Goal: Task Accomplishment & Management: Complete application form

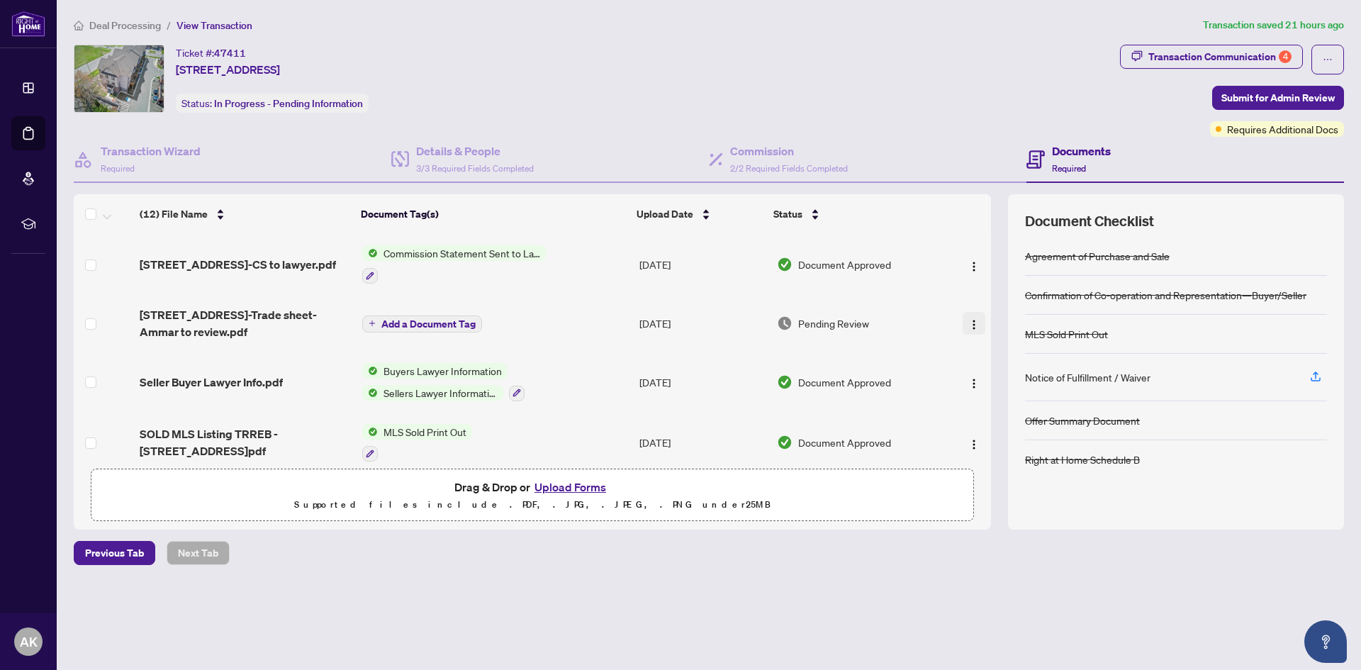
click at [978, 324] on button "button" at bounding box center [973, 323] width 23 height 23
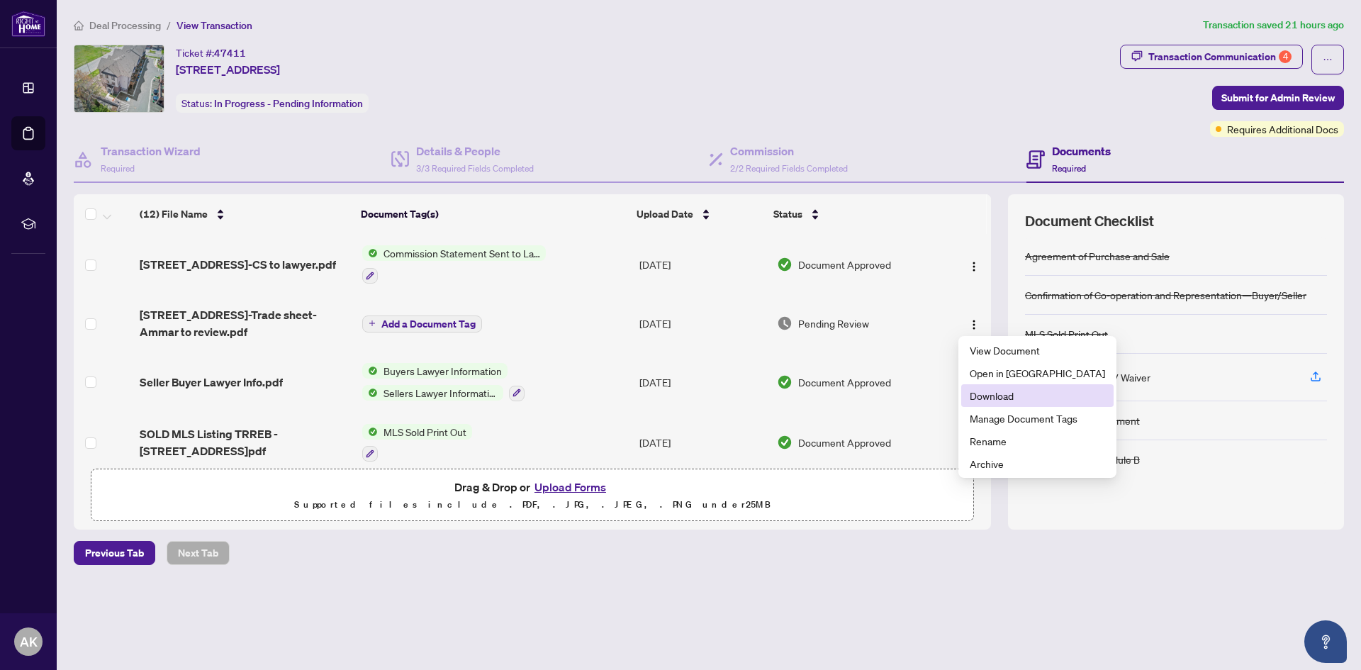
click at [1016, 400] on span "Download" at bounding box center [1036, 396] width 135 height 16
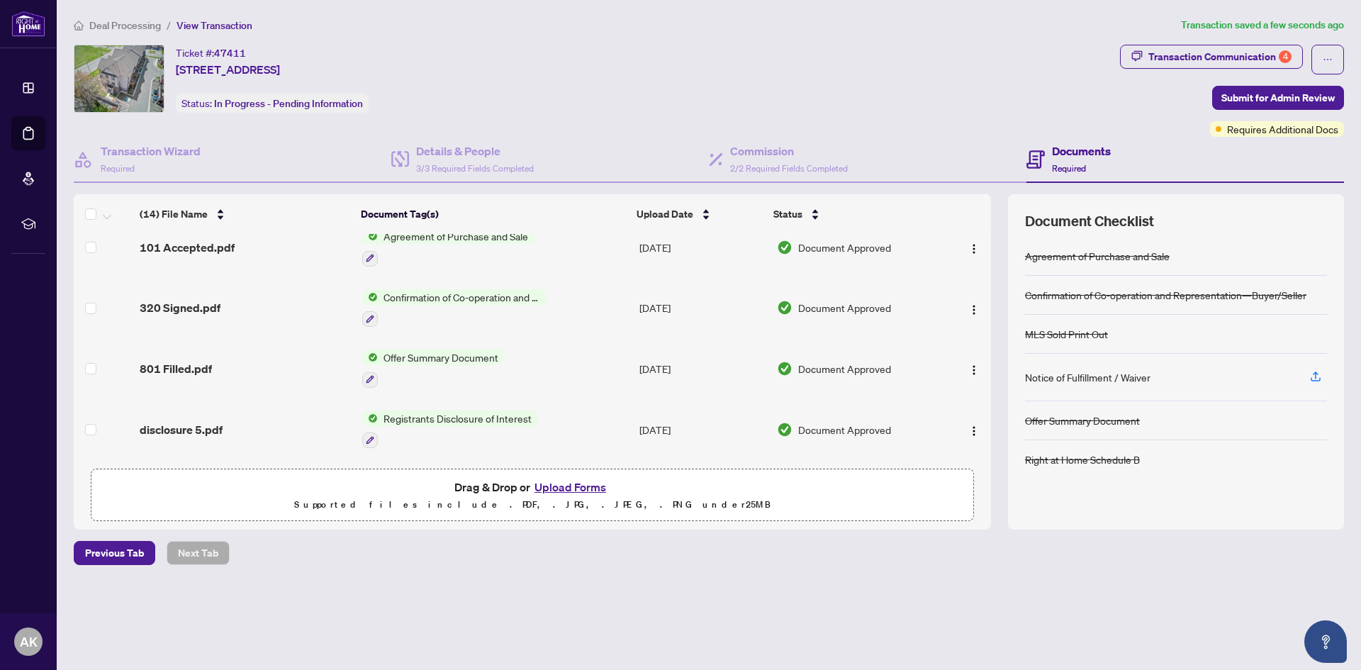
scroll to position [579, 0]
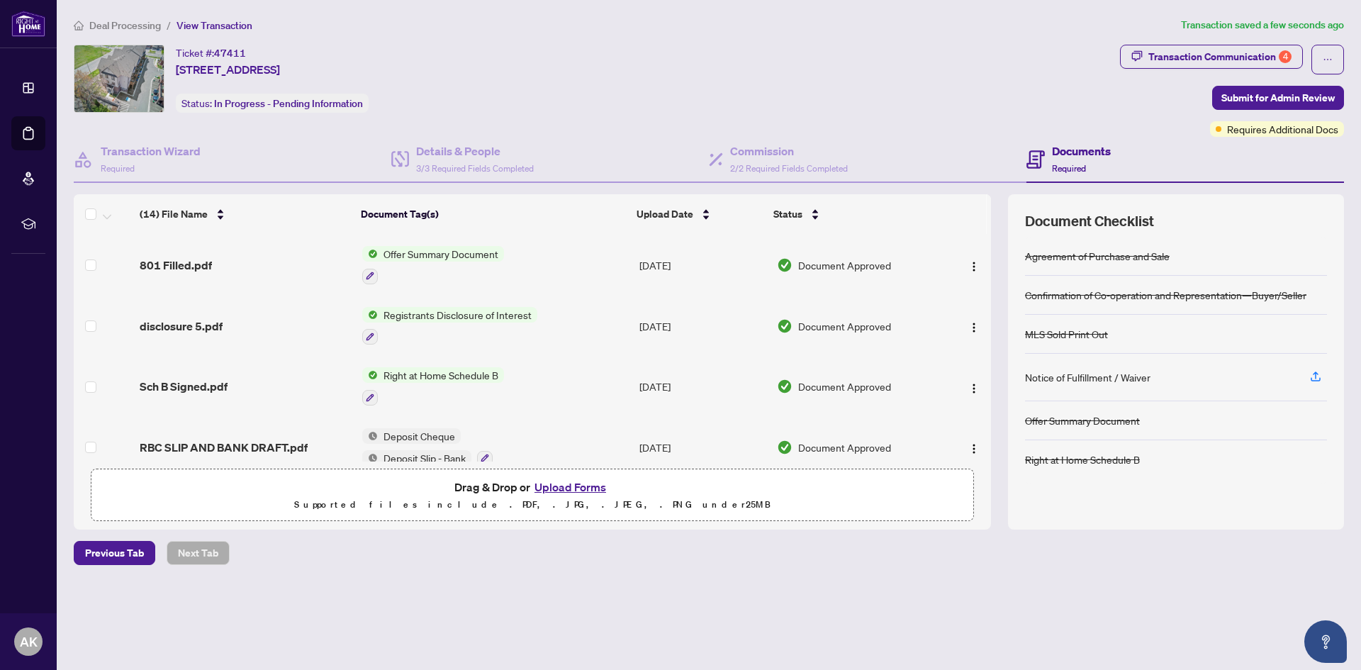
click at [457, 593] on div "Deal Processing / View Transaction Transaction saved a few seconds ago Ticket #…" at bounding box center [708, 315] width 1281 height 597
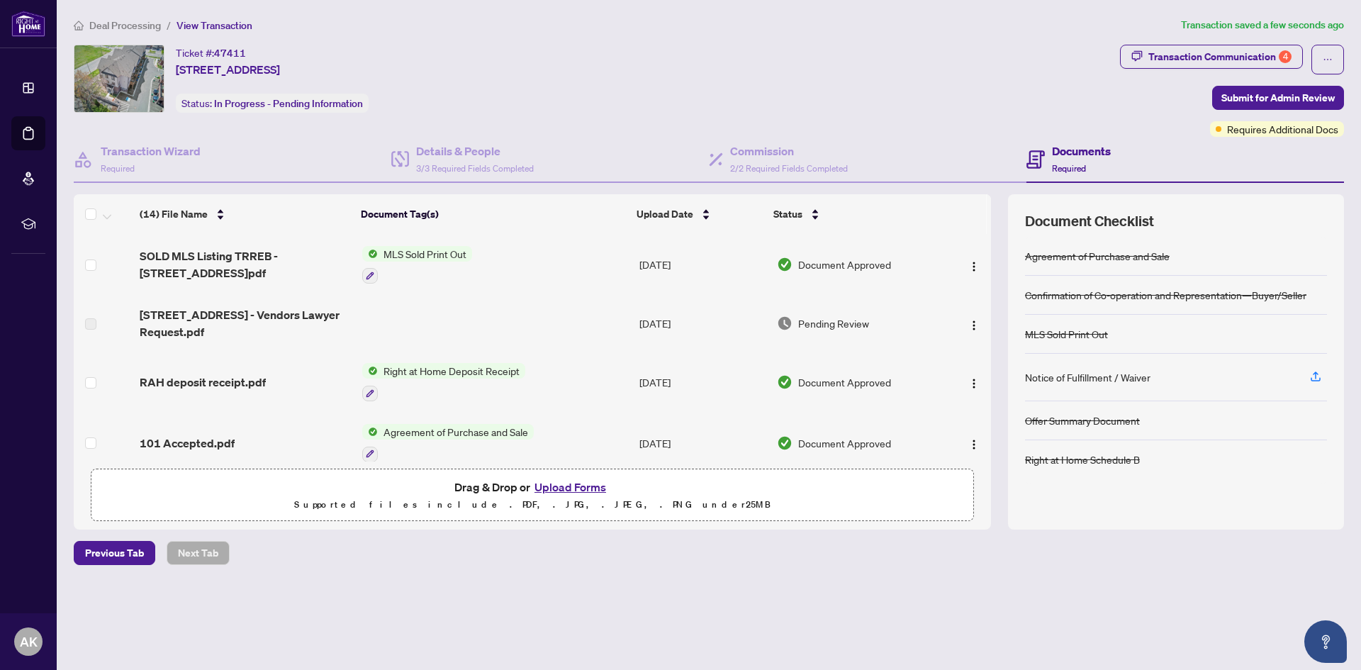
scroll to position [0, 0]
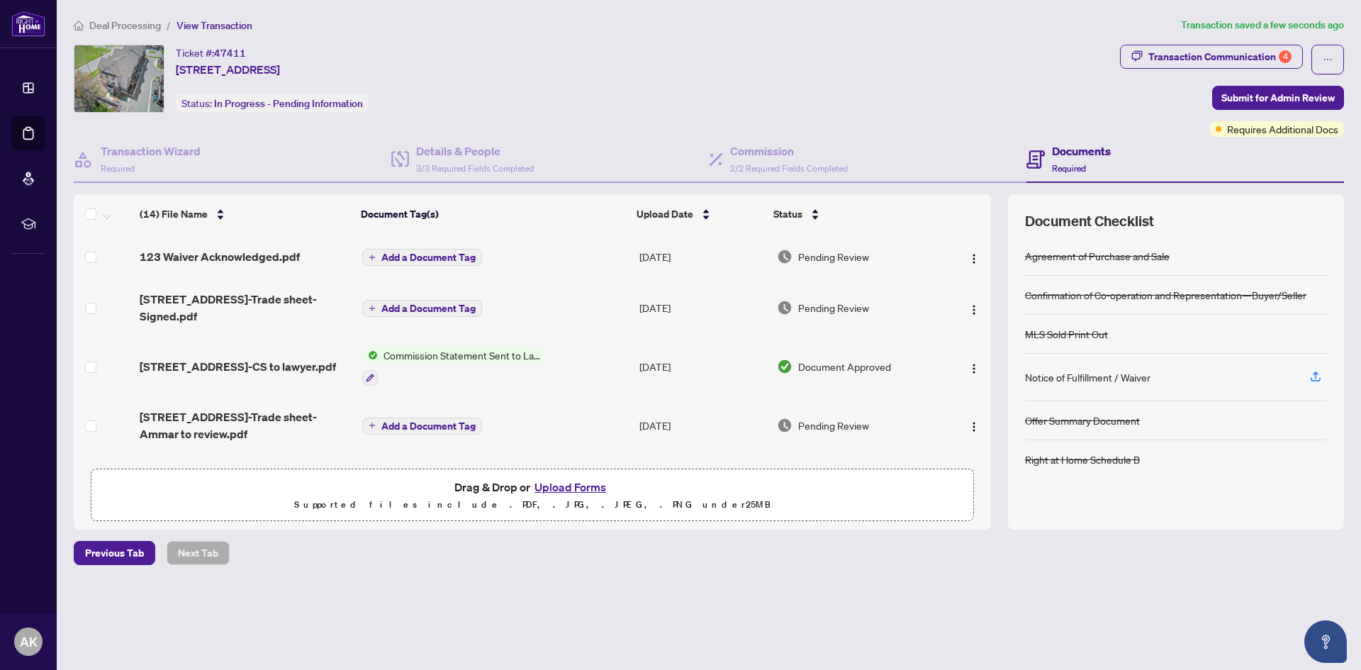
click at [430, 303] on span "Add a Document Tag" at bounding box center [428, 308] width 94 height 10
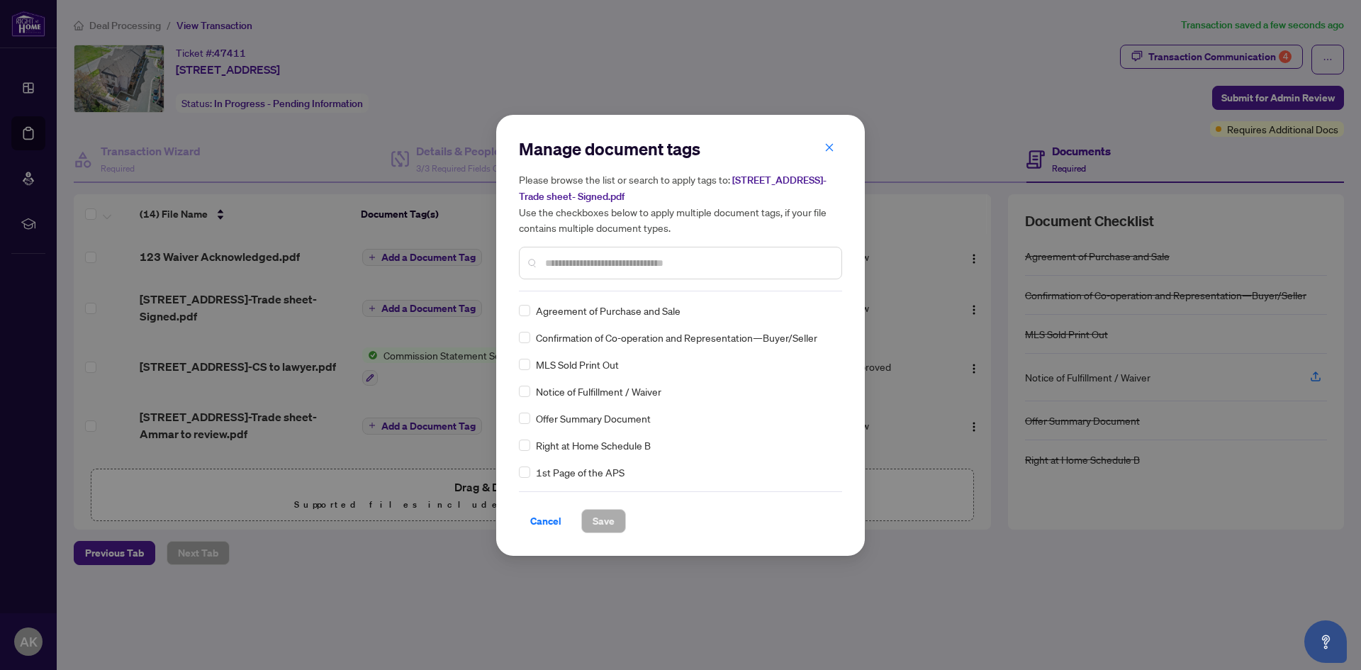
click at [616, 263] on input "text" at bounding box center [687, 263] width 285 height 16
type input "*"
type input "*****"
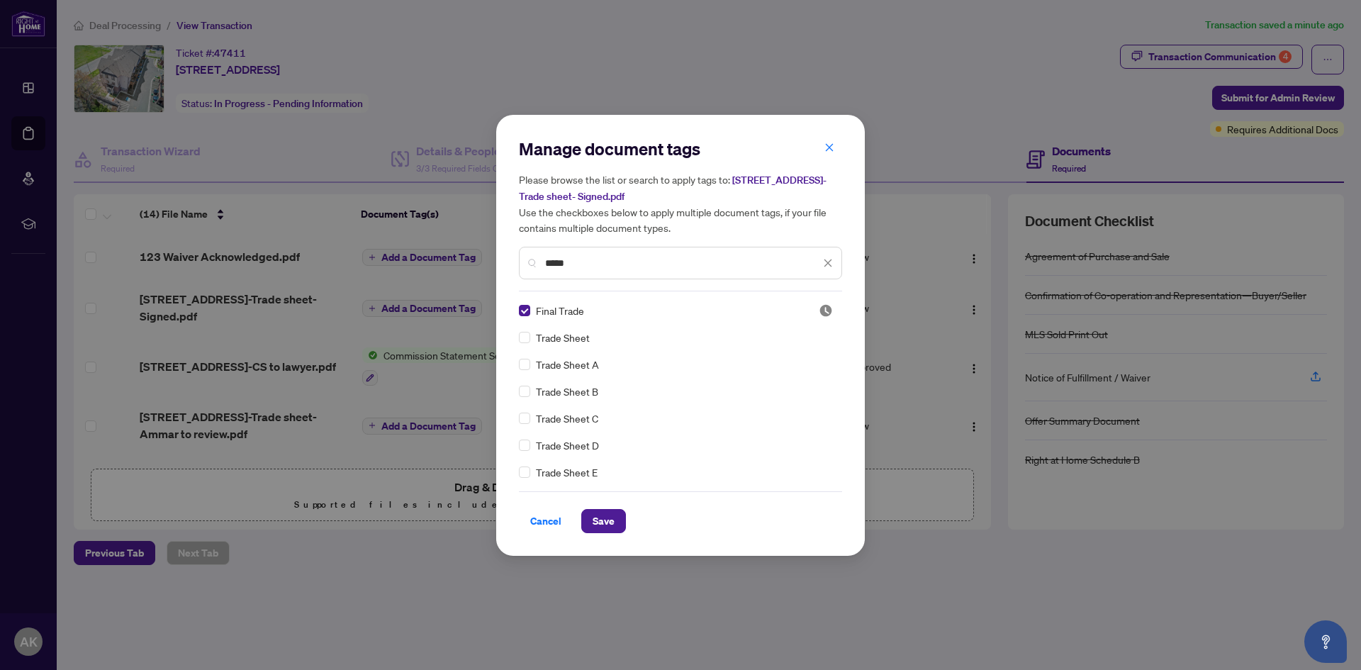
drag, startPoint x: 600, startPoint y: 534, endPoint x: 598, endPoint y: 524, distance: 10.0
click at [599, 534] on div "Manage document tags Please browse the list or search to apply tags to: [STREET…" at bounding box center [680, 335] width 369 height 441
click at [598, 524] on span "Save" at bounding box center [603, 521] width 22 height 23
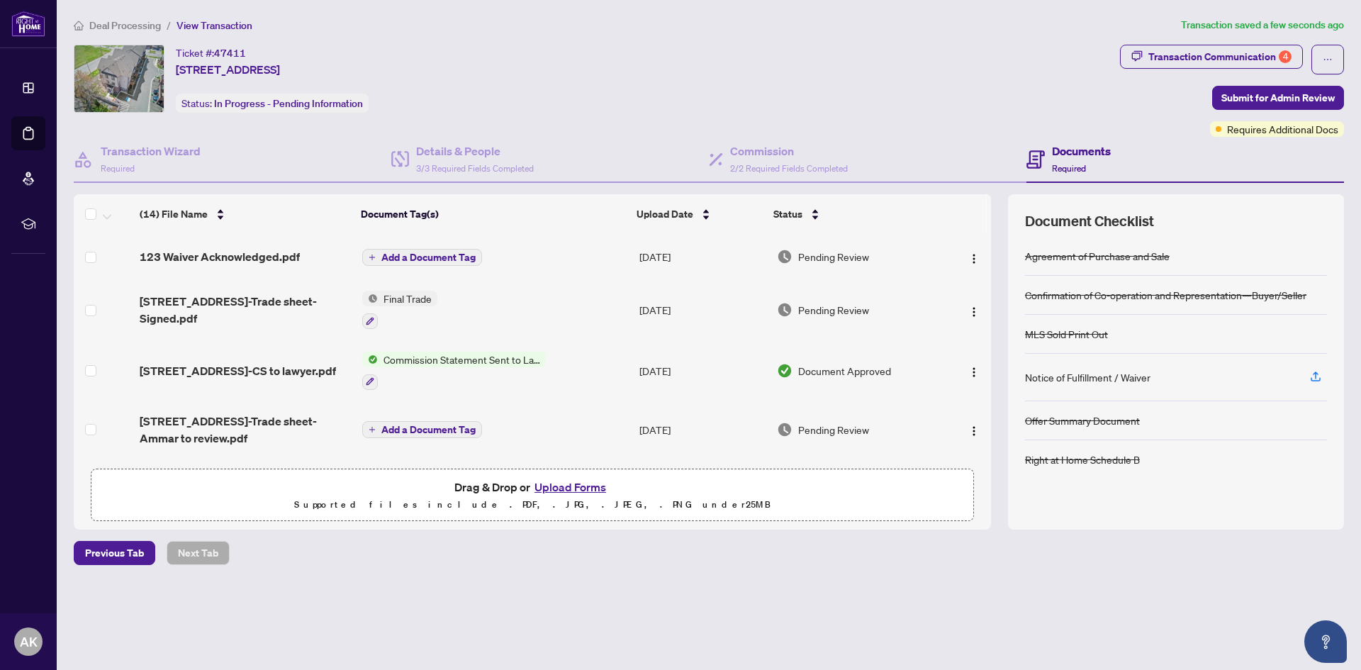
click at [415, 257] on span "Add a Document Tag" at bounding box center [428, 257] width 94 height 10
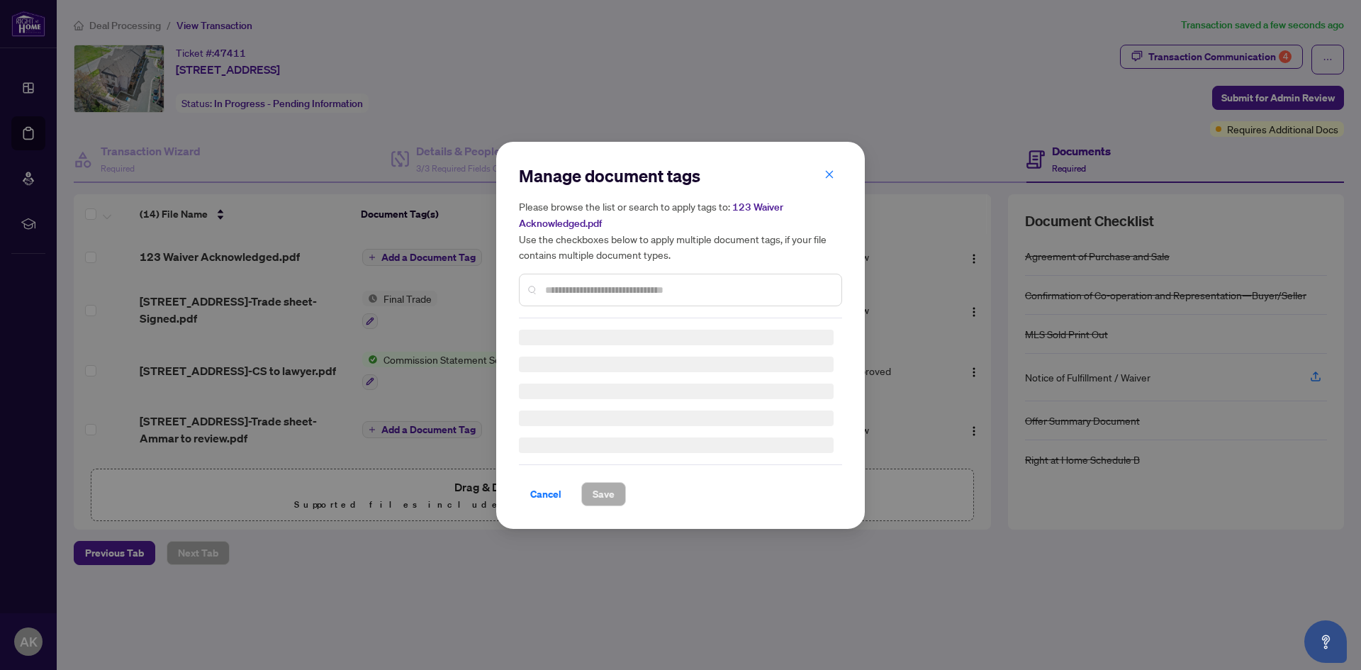
click at [620, 288] on input "text" at bounding box center [687, 290] width 285 height 16
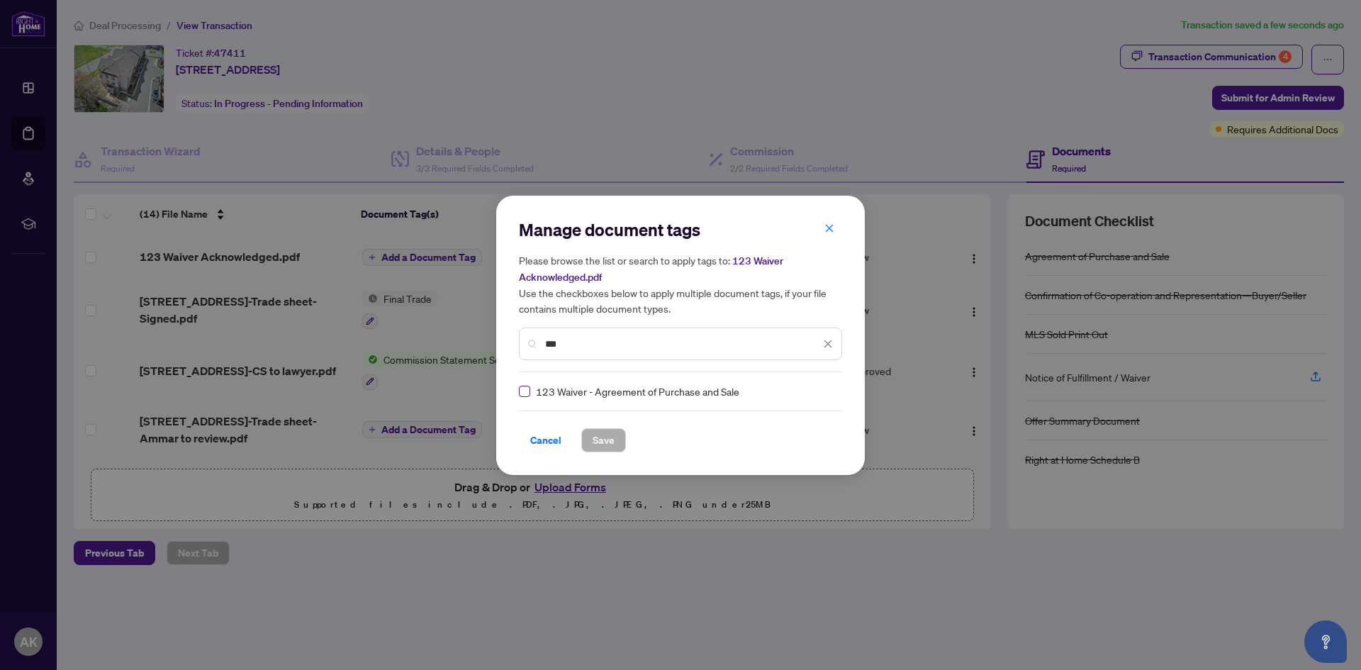
type input "***"
click at [592, 441] on span "Save" at bounding box center [603, 440] width 22 height 23
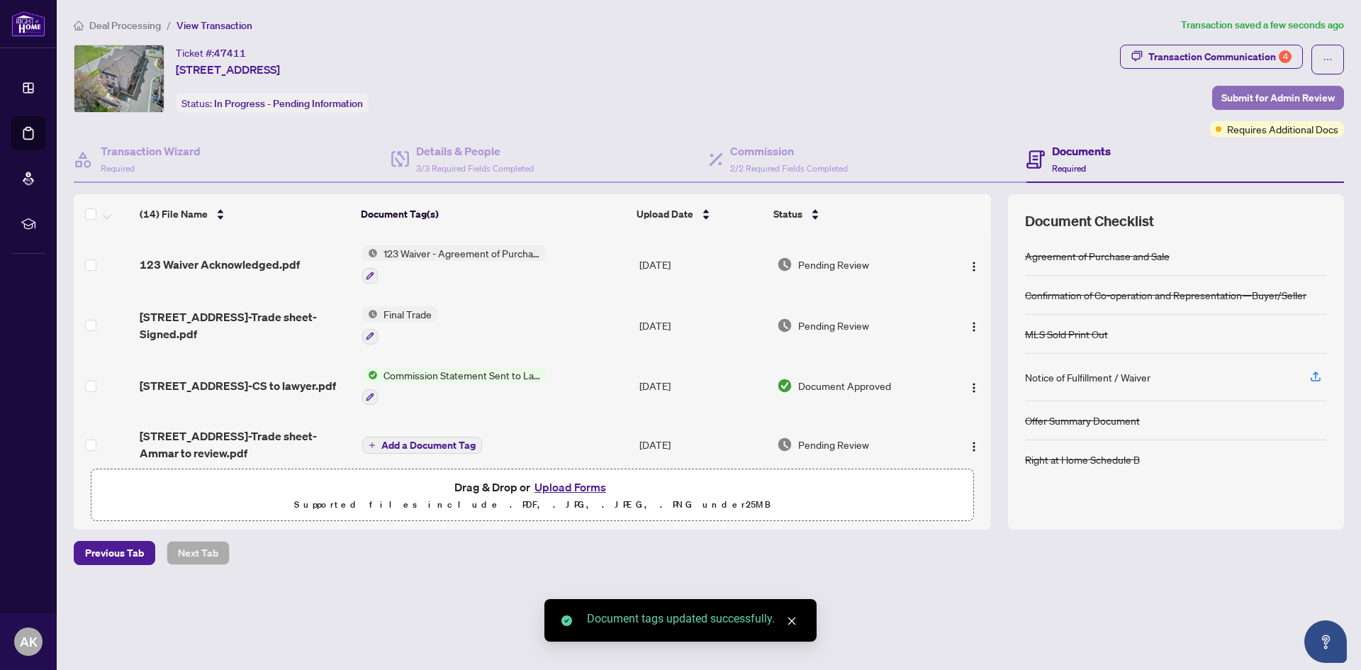
click at [1286, 94] on span "Submit for Admin Review" at bounding box center [1277, 97] width 113 height 23
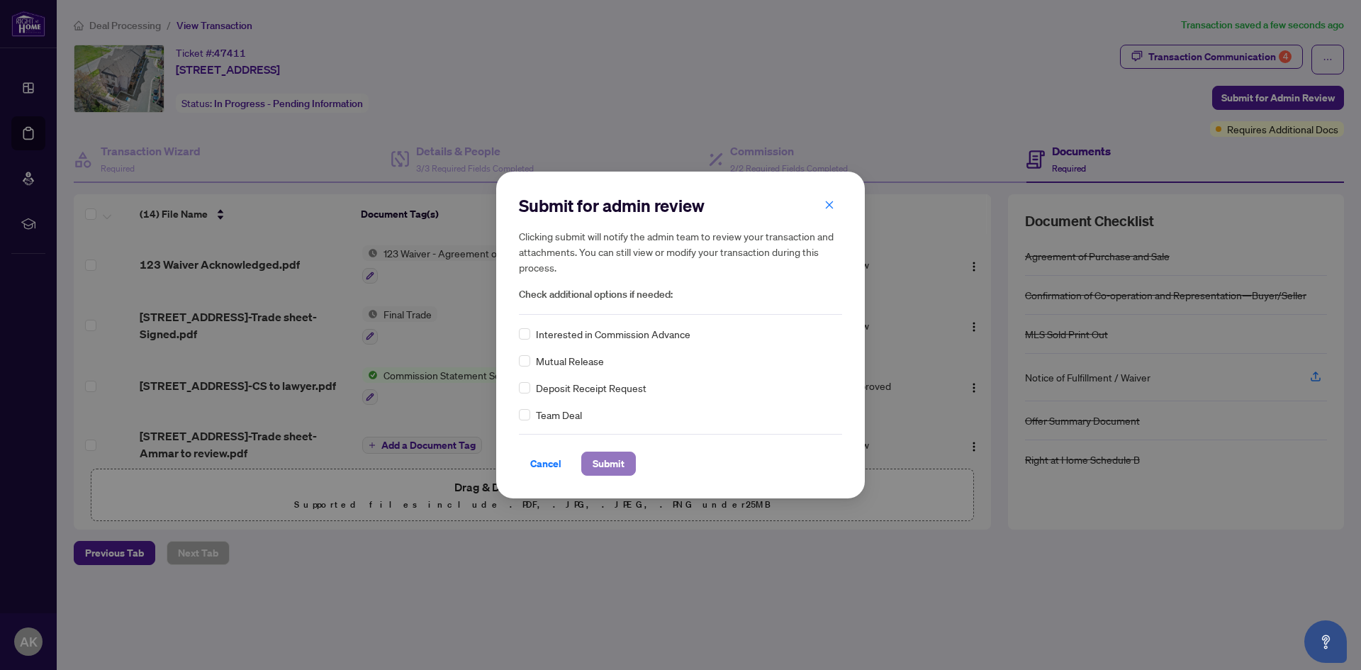
click at [610, 463] on span "Submit" at bounding box center [608, 463] width 32 height 23
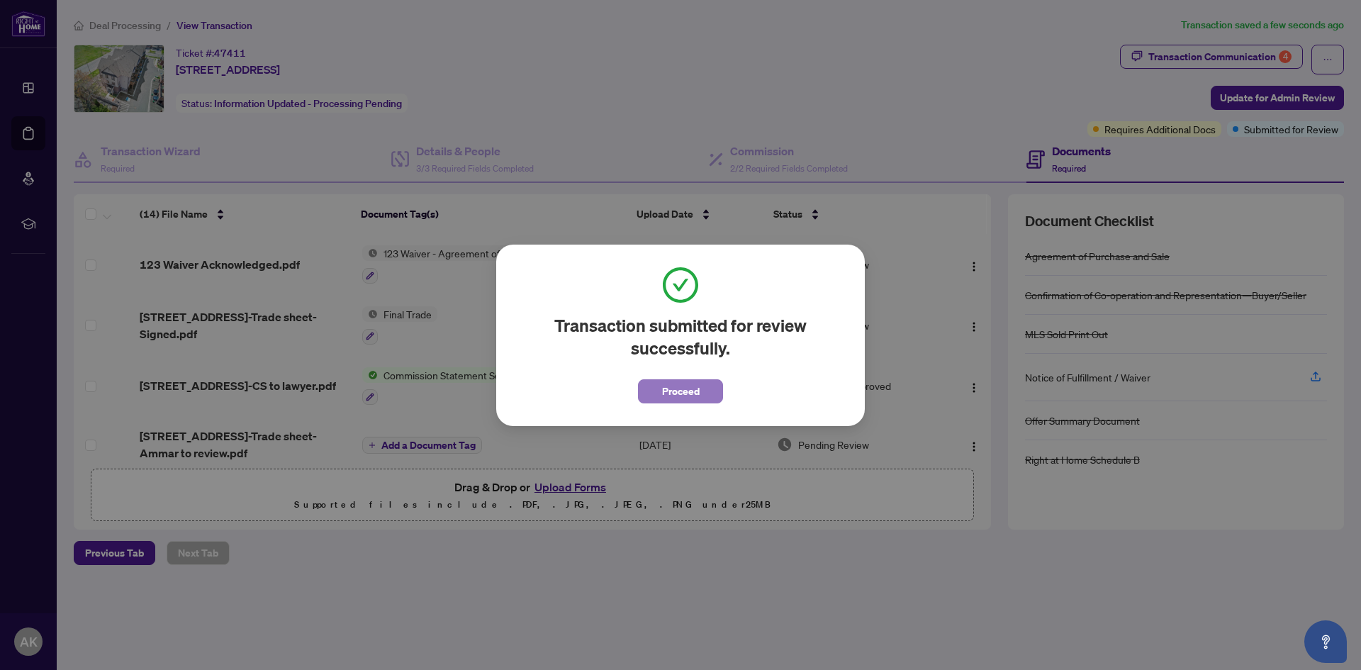
click at [646, 393] on button "Proceed" at bounding box center [680, 391] width 85 height 24
